Goal: Task Accomplishment & Management: Manage account settings

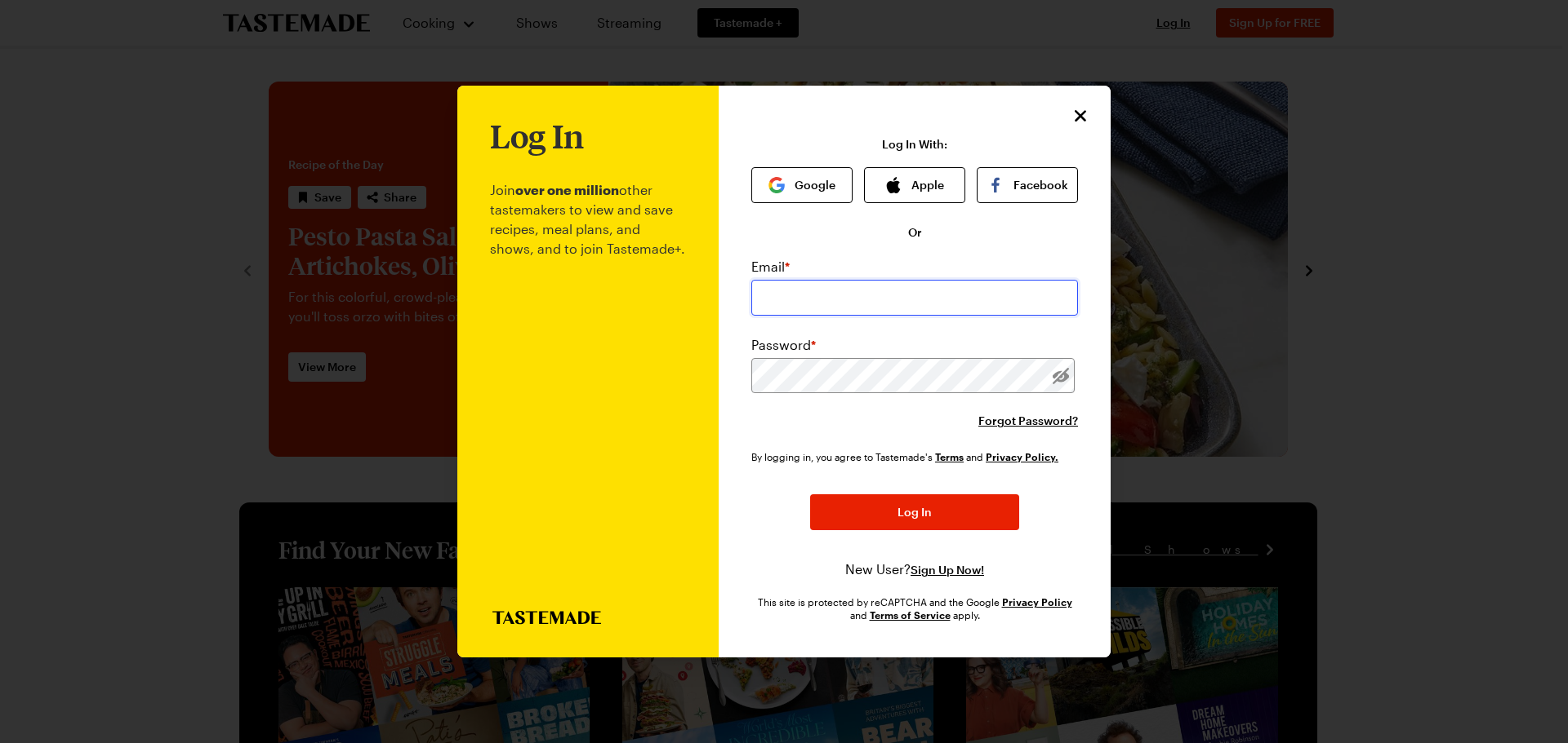
click at [889, 301] on input "email" at bounding box center [914, 297] width 327 height 36
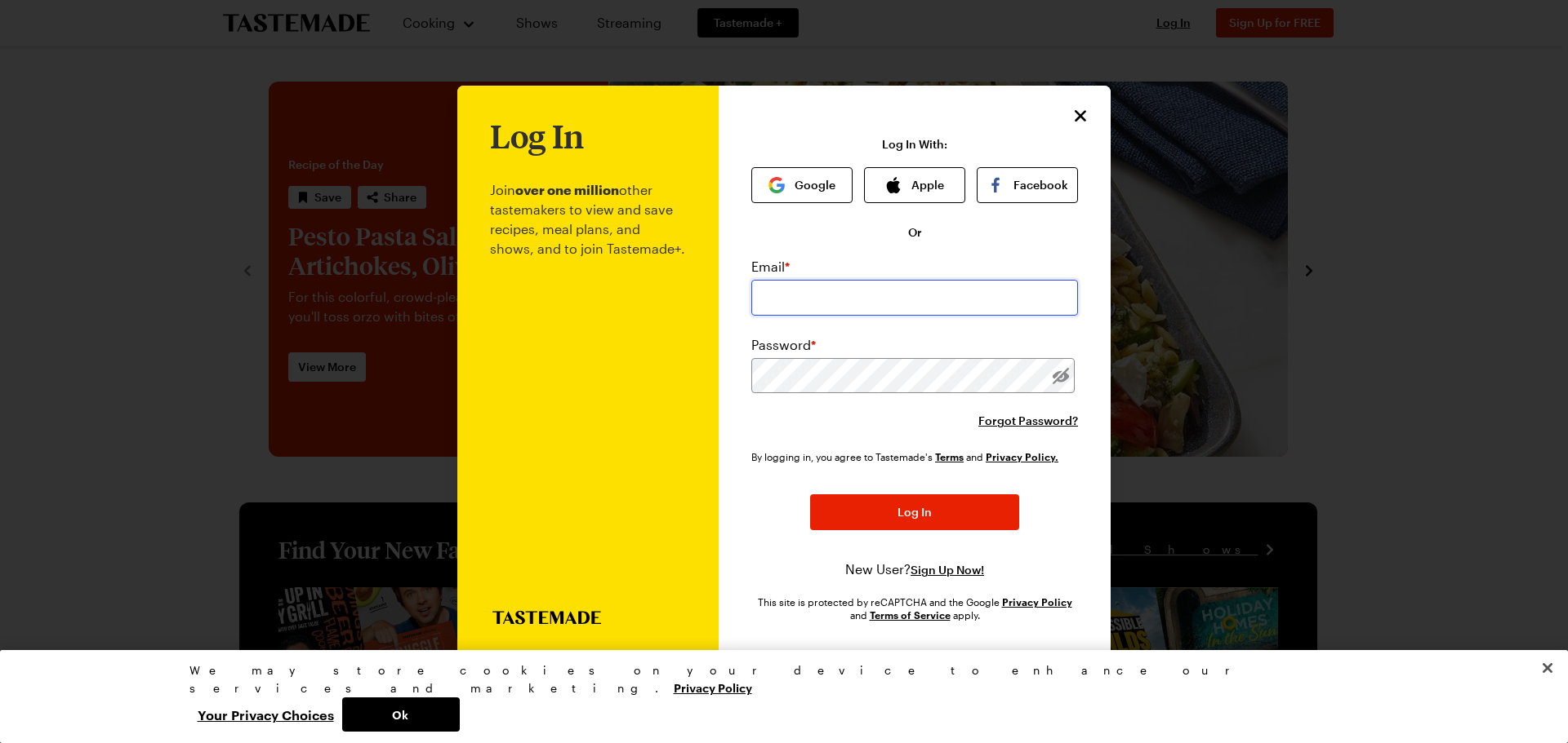
click at [889, 296] on input "email" at bounding box center [914, 297] width 327 height 36
type input "[EMAIL_ADDRESS][DOMAIN_NAME]"
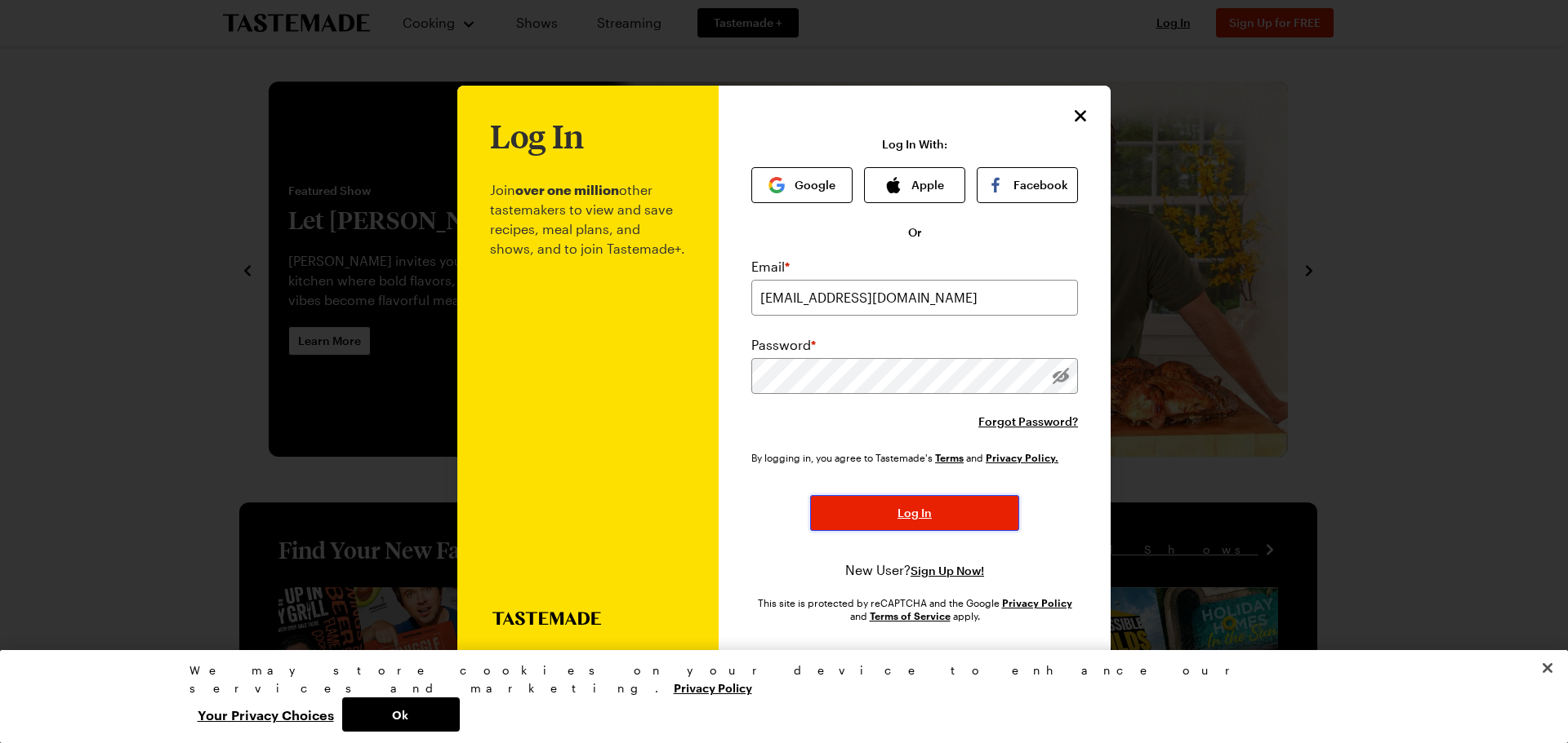
click at [891, 518] on button "Log In" at bounding box center [914, 513] width 209 height 36
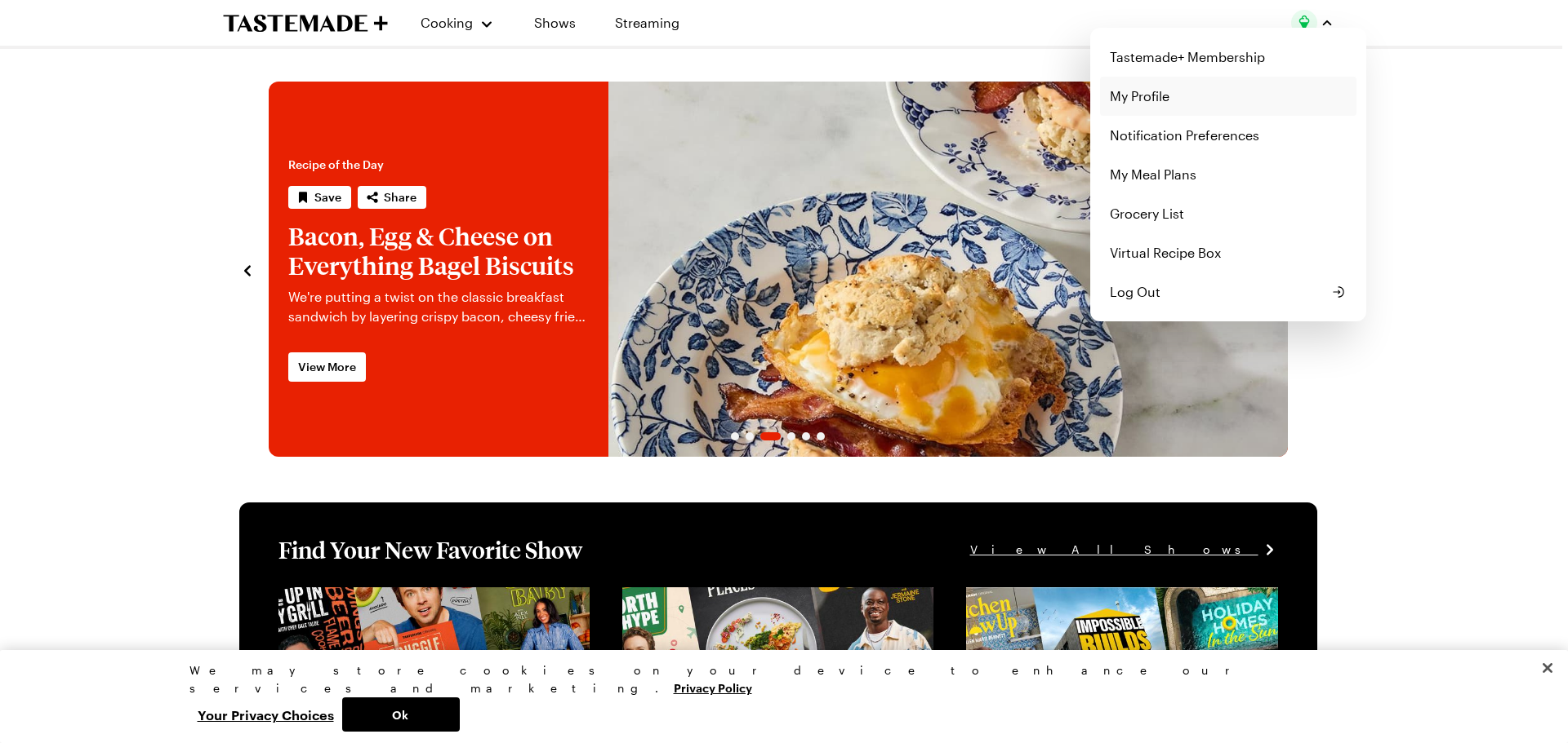
click at [1159, 92] on link "My Profile" at bounding box center [1229, 96] width 257 height 40
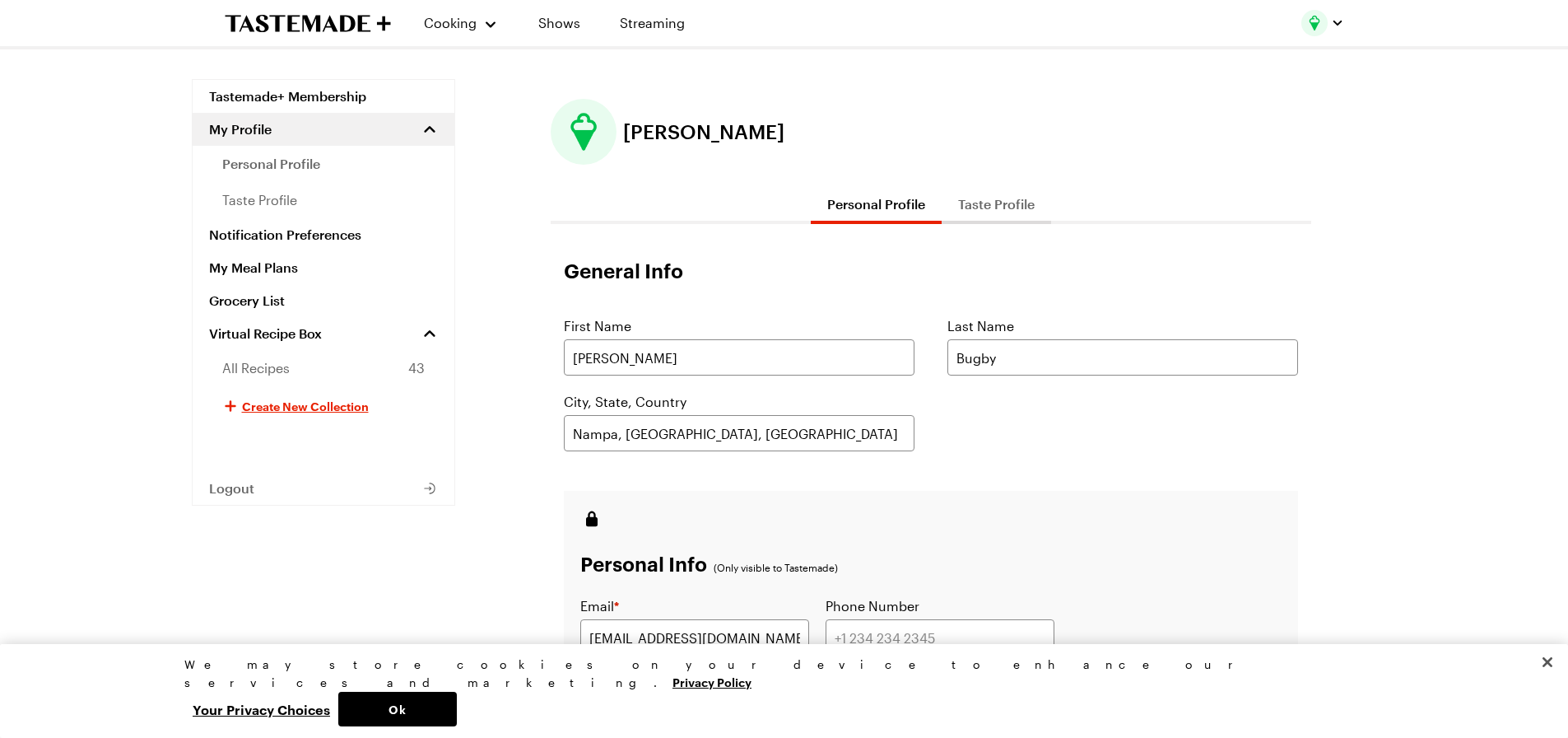
click at [984, 207] on button "Taste Profile" at bounding box center [996, 204] width 110 height 40
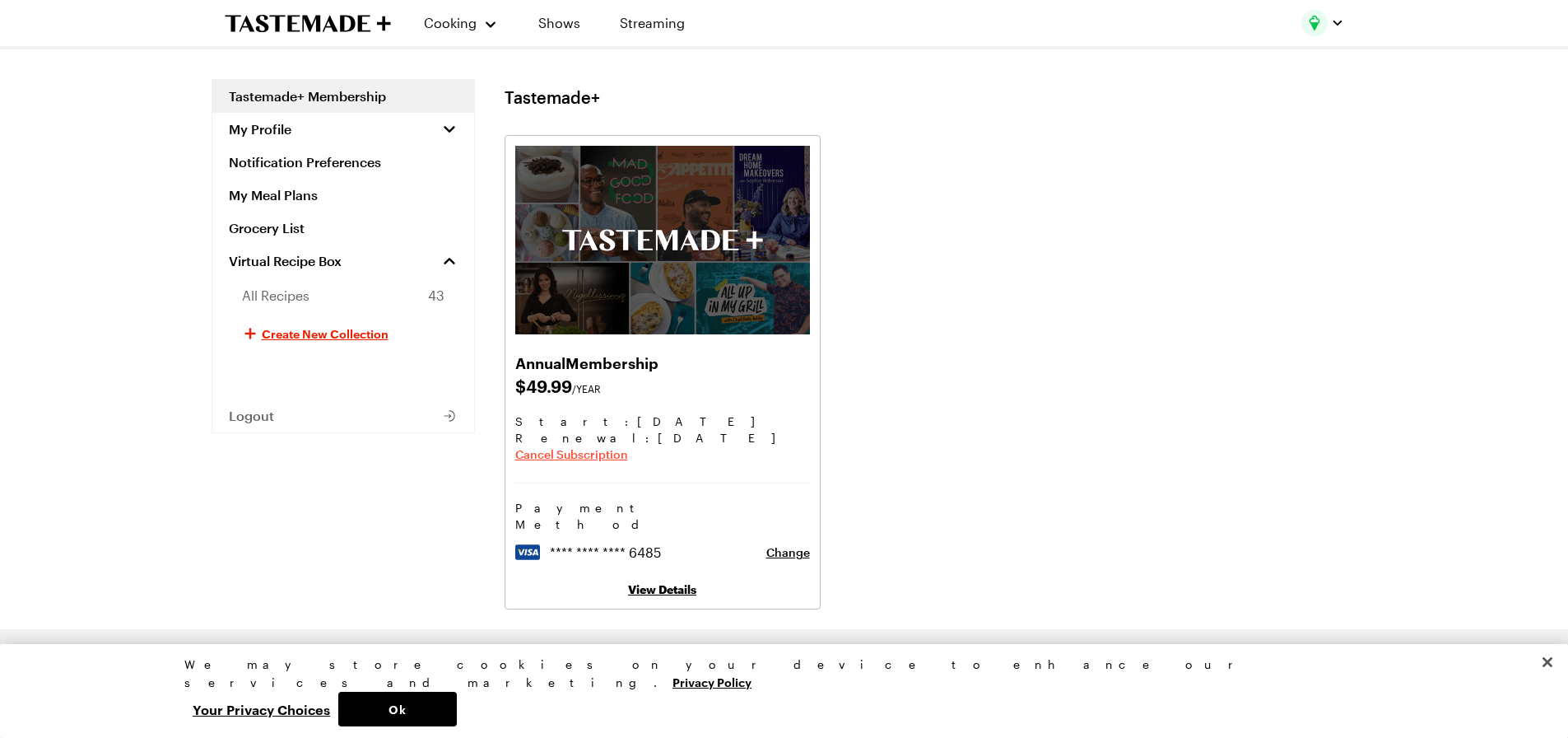
click at [583, 449] on span "Cancel Subscription" at bounding box center [572, 454] width 113 height 17
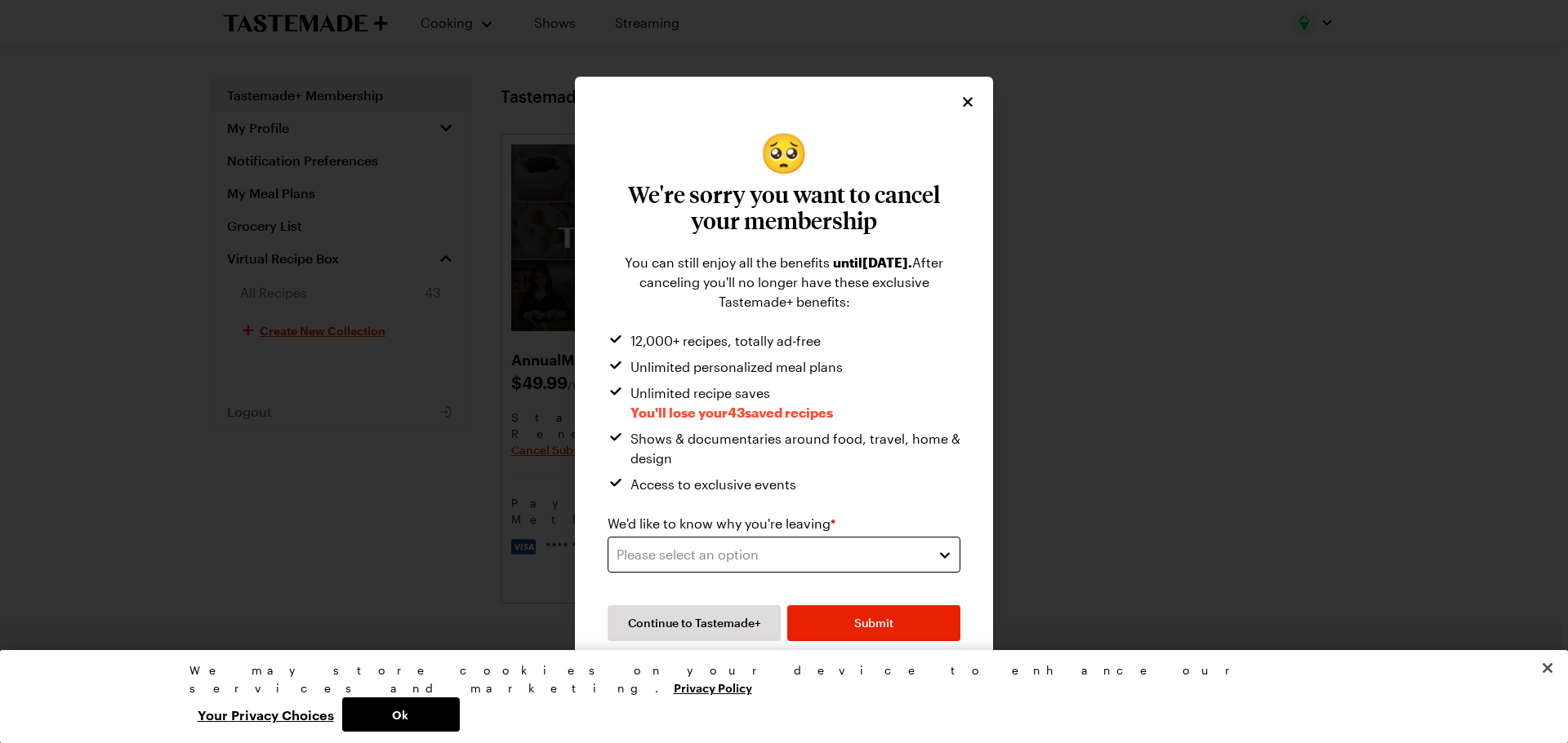
click at [860, 560] on div "Please select an option" at bounding box center [771, 555] width 311 height 19
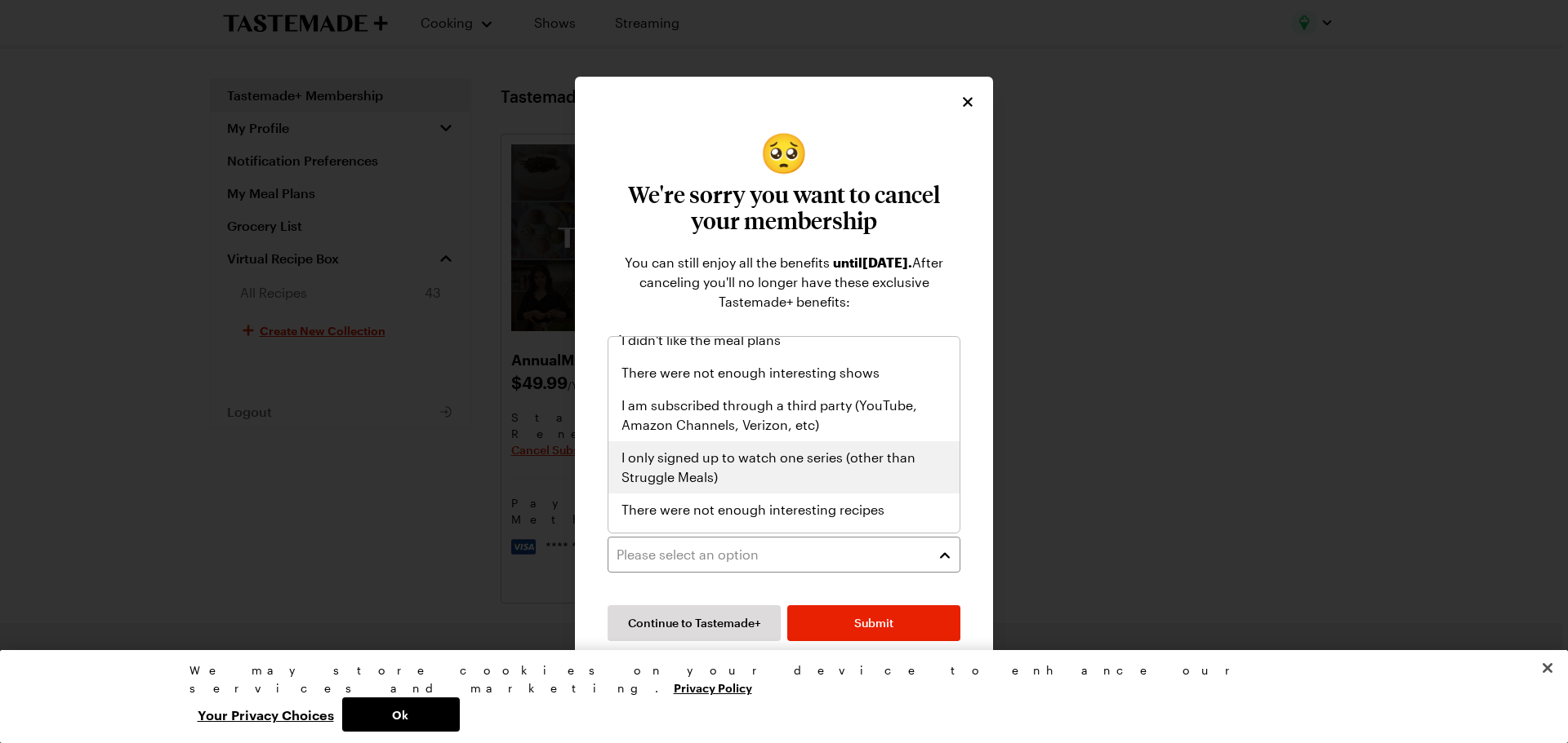
scroll to position [189, 0]
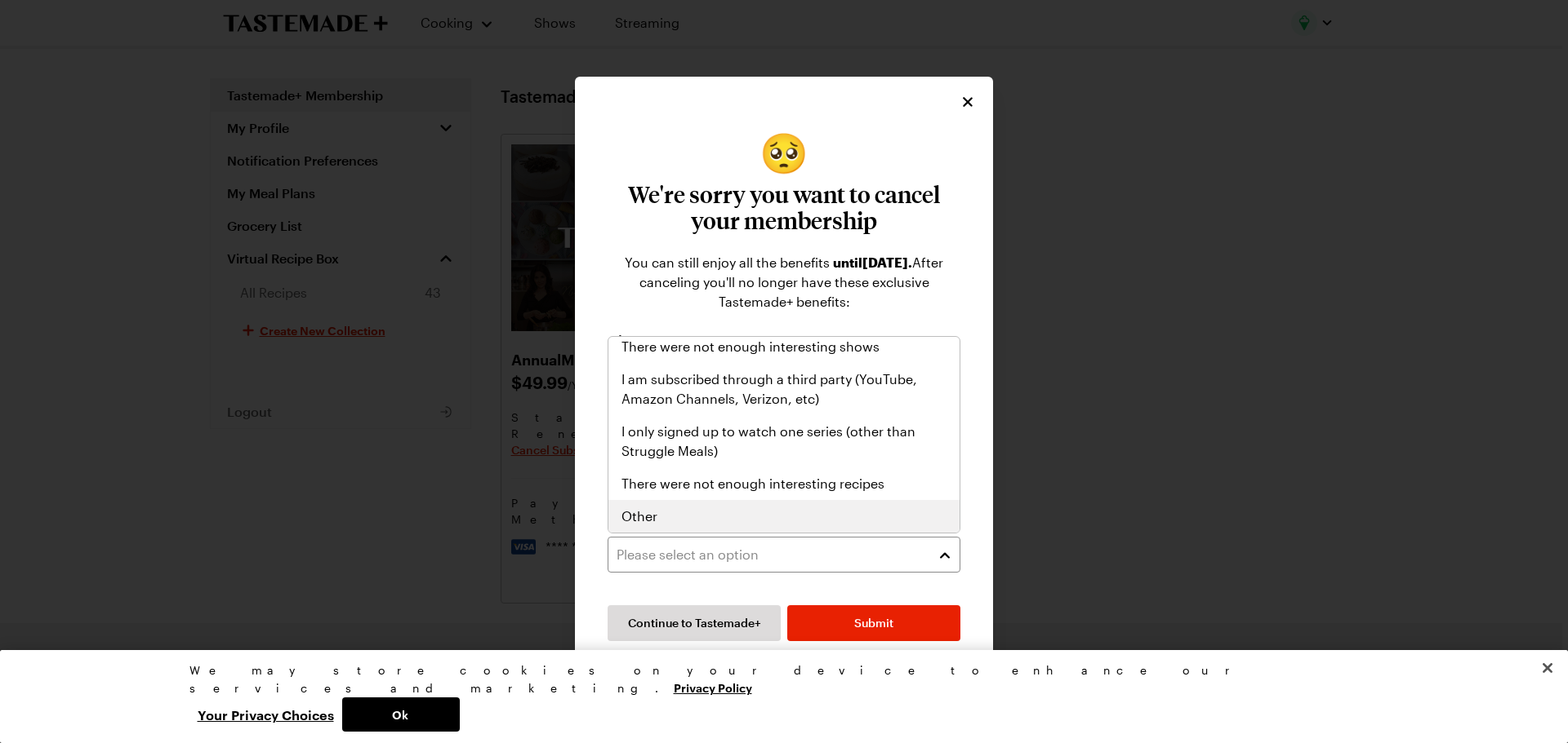
click at [697, 516] on div "Other" at bounding box center [783, 517] width 325 height 19
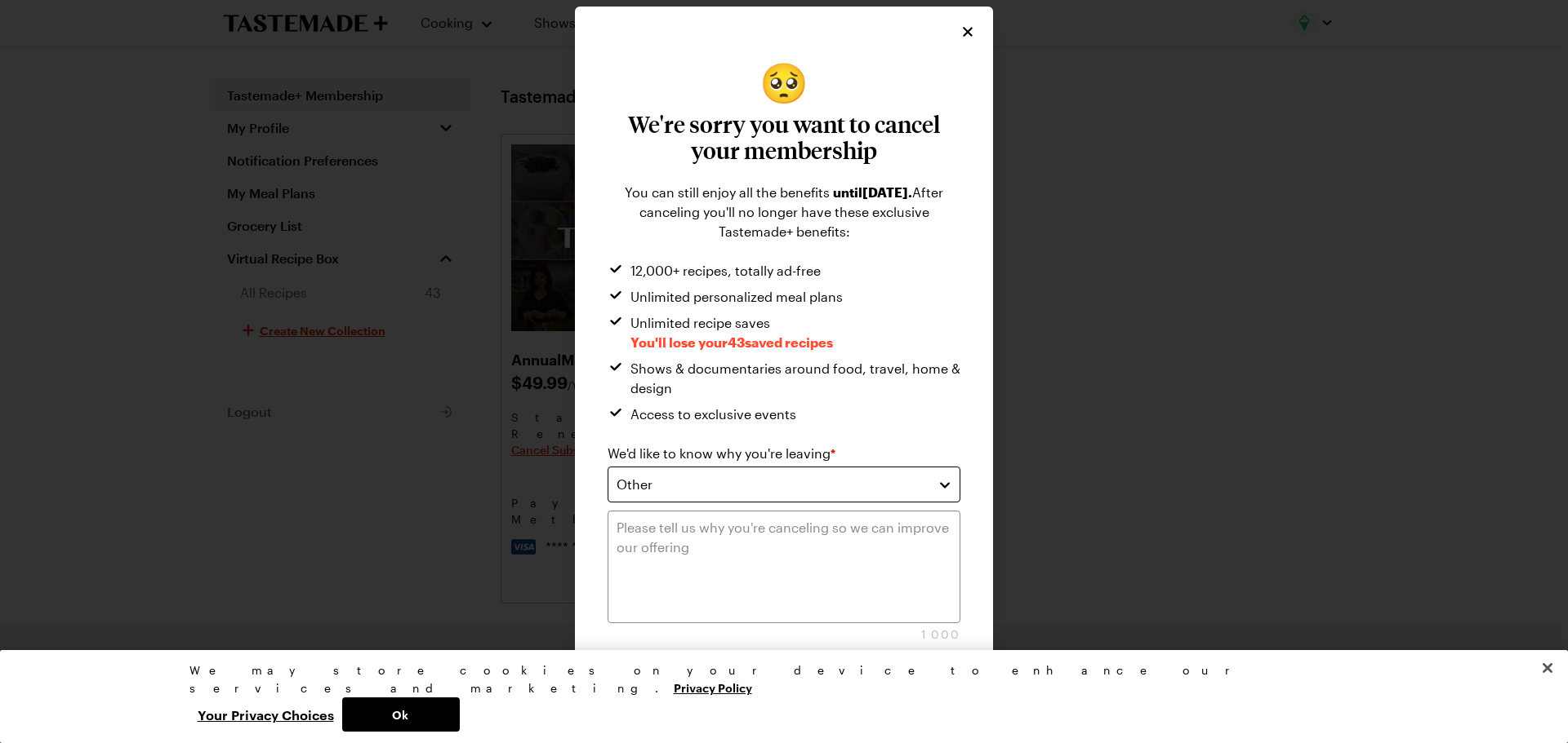
click at [692, 488] on div "Other" at bounding box center [771, 485] width 311 height 19
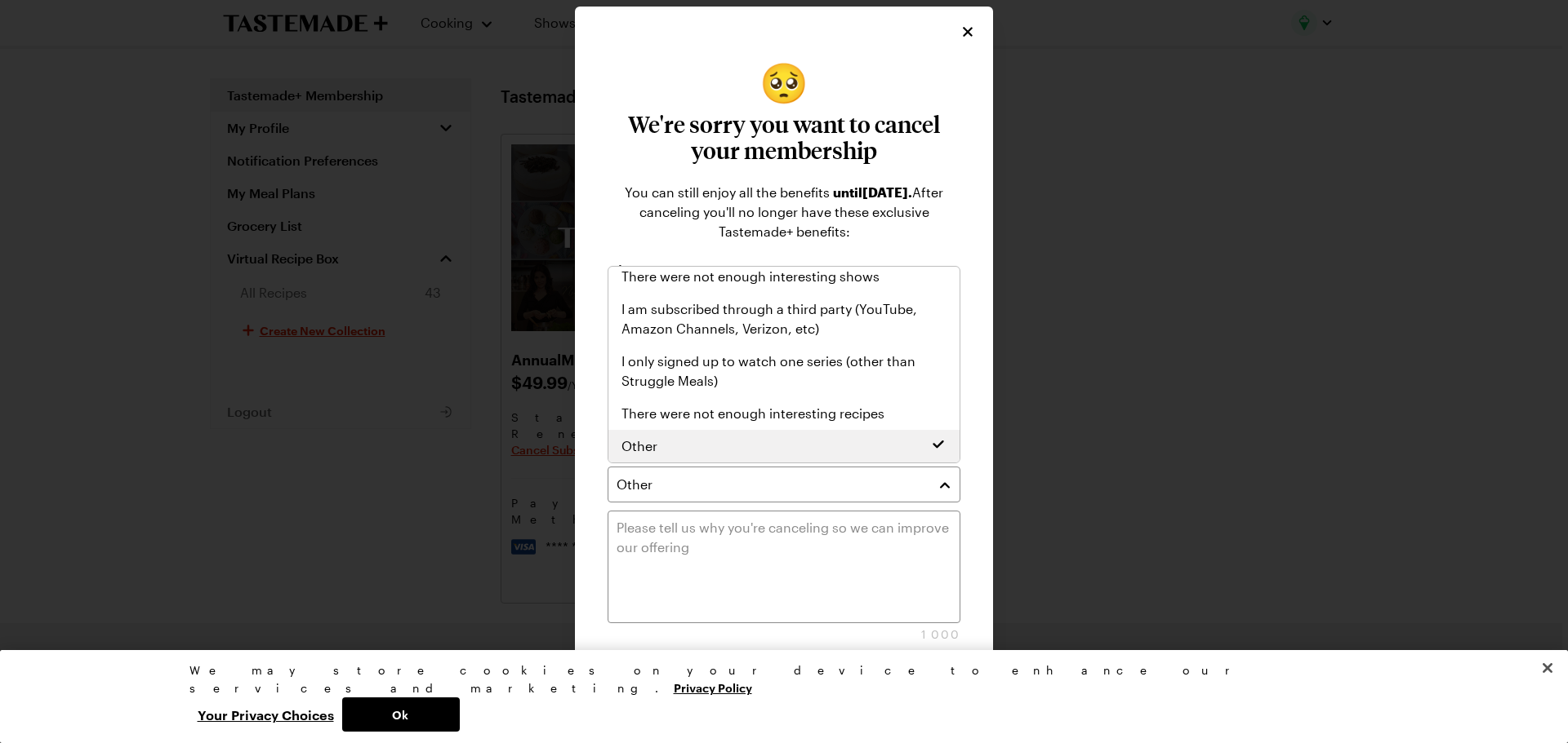
click at [695, 532] on div "We'd like to know why you're leaving * Other 1000" at bounding box center [784, 544] width 353 height 199
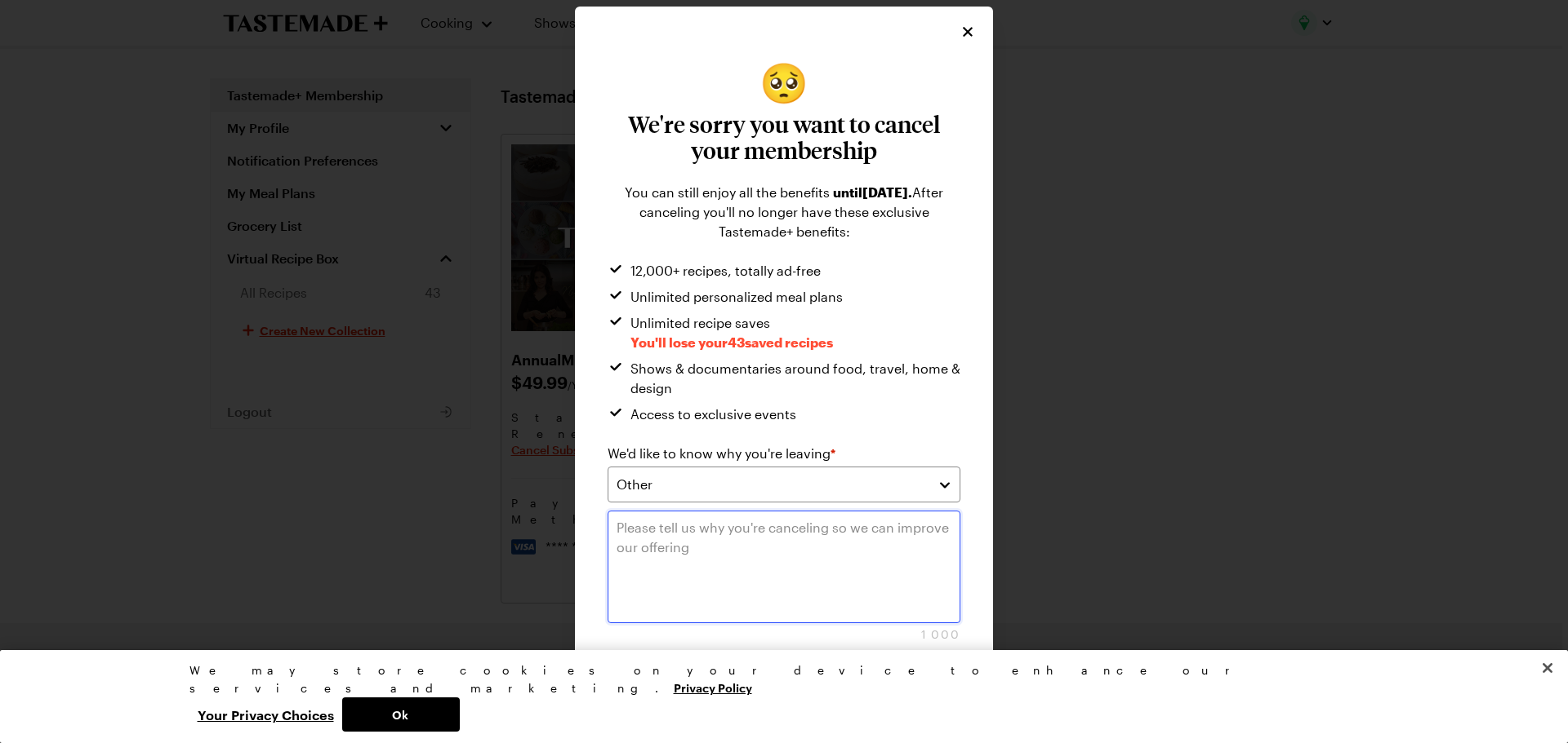
click at [695, 545] on textarea at bounding box center [784, 567] width 353 height 113
type textarea "I didn"
